Goal: Find contact information: Find contact information

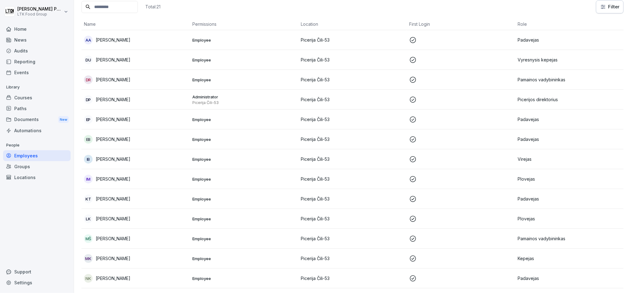
scroll to position [40, 0]
click at [124, 145] on td "EB [PERSON_NAME]" at bounding box center [136, 140] width 108 height 20
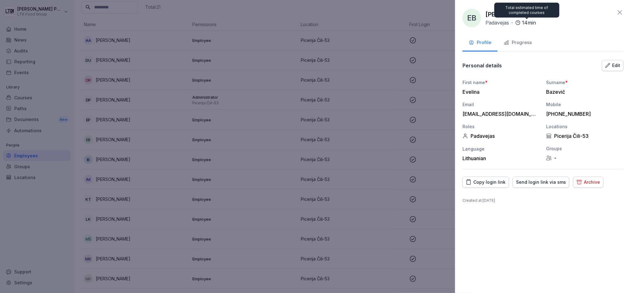
click at [526, 43] on div "Progress" at bounding box center [518, 42] width 28 height 7
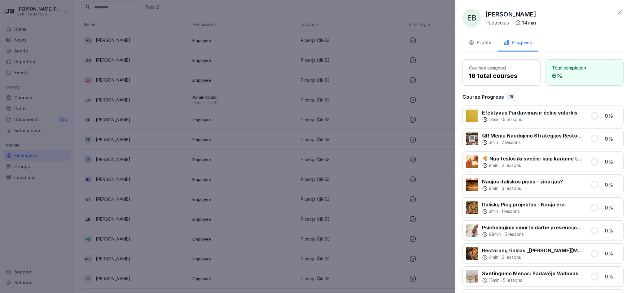
click at [488, 44] on div "Profile" at bounding box center [480, 42] width 23 height 7
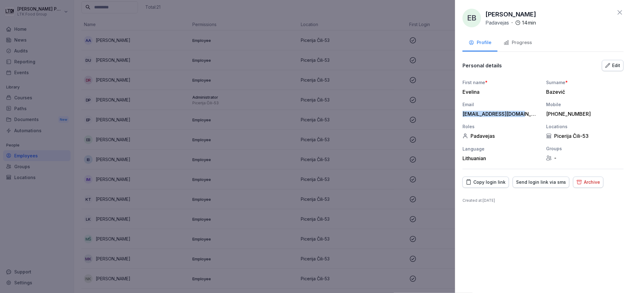
drag, startPoint x: 525, startPoint y: 113, endPoint x: 463, endPoint y: 110, distance: 62.1
click at [463, 110] on div "Email [EMAIL_ADDRESS][DOMAIN_NAME]" at bounding box center [501, 109] width 77 height 16
copy div "[EMAIL_ADDRESS][DOMAIN_NAME]"
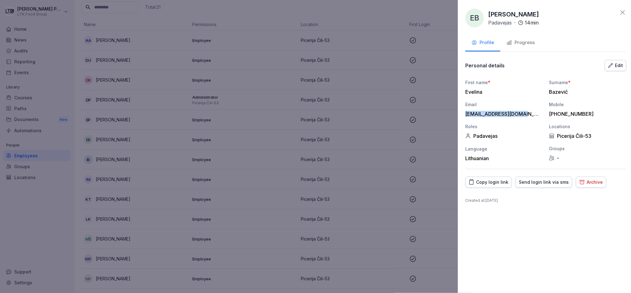
click at [288, 121] on div at bounding box center [315, 146] width 631 height 293
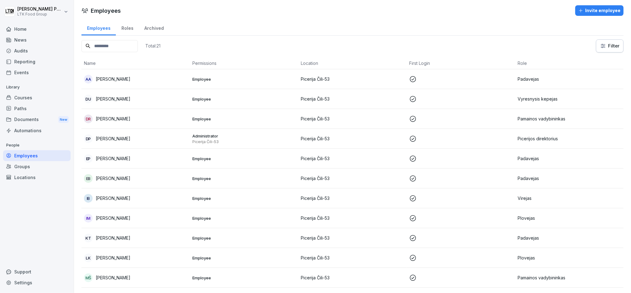
scroll to position [0, 0]
click at [28, 11] on html "[PERSON_NAME] Patalauskaitė LTK Food Group Home News Audits Reporting Events Li…" at bounding box center [315, 146] width 631 height 293
click at [177, 10] on html "[PERSON_NAME] Patalauskaitė LTK Food Group Home News Audits Reporting Events Li…" at bounding box center [315, 146] width 631 height 293
click at [27, 32] on div "Home" at bounding box center [37, 29] width 68 height 11
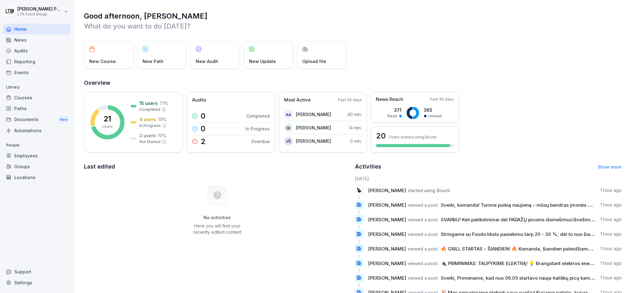
click at [24, 52] on div "Audits" at bounding box center [37, 50] width 68 height 11
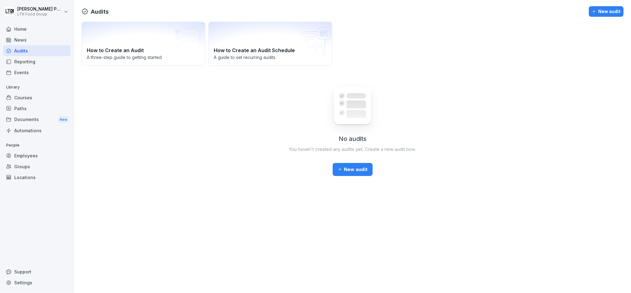
click at [25, 61] on div "Reporting" at bounding box center [37, 61] width 68 height 11
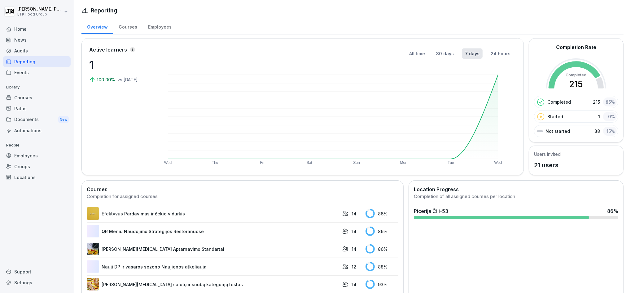
click at [28, 70] on div "Events" at bounding box center [37, 72] width 68 height 11
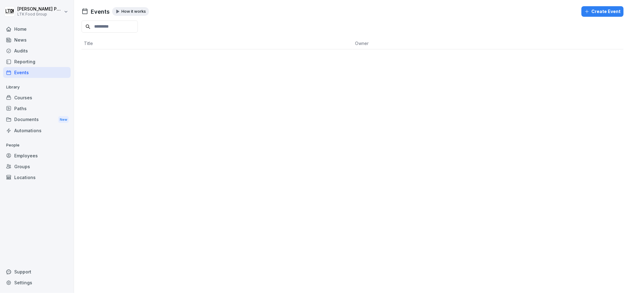
click at [31, 155] on div "Employees" at bounding box center [37, 155] width 68 height 11
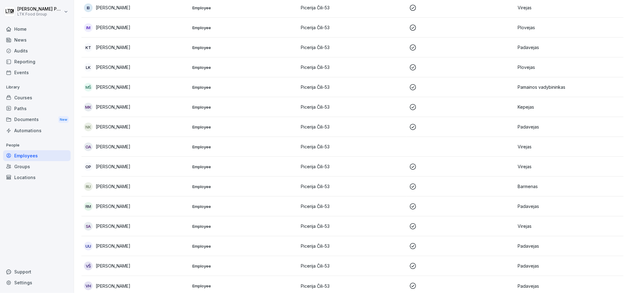
scroll to position [205, 0]
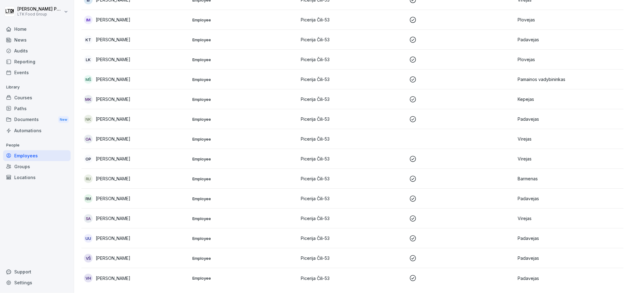
click at [133, 256] on td "[PERSON_NAME]" at bounding box center [136, 258] width 108 height 20
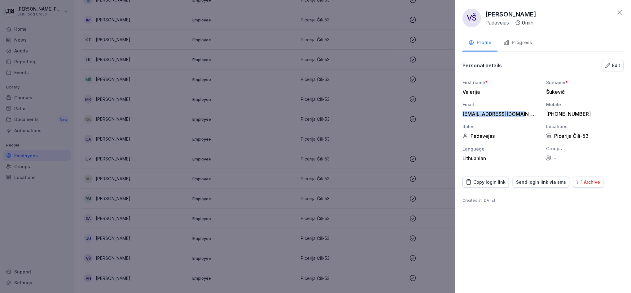
drag, startPoint x: 523, startPoint y: 113, endPoint x: 457, endPoint y: 112, distance: 65.4
click at [457, 112] on div "[PERSON_NAME] · 0 min Profile Progress Personal details Edit First name * [PERS…" at bounding box center [543, 146] width 176 height 293
copy div "[EMAIL_ADDRESS][DOMAIN_NAME]"
